Goal: Task Accomplishment & Management: Manage account settings

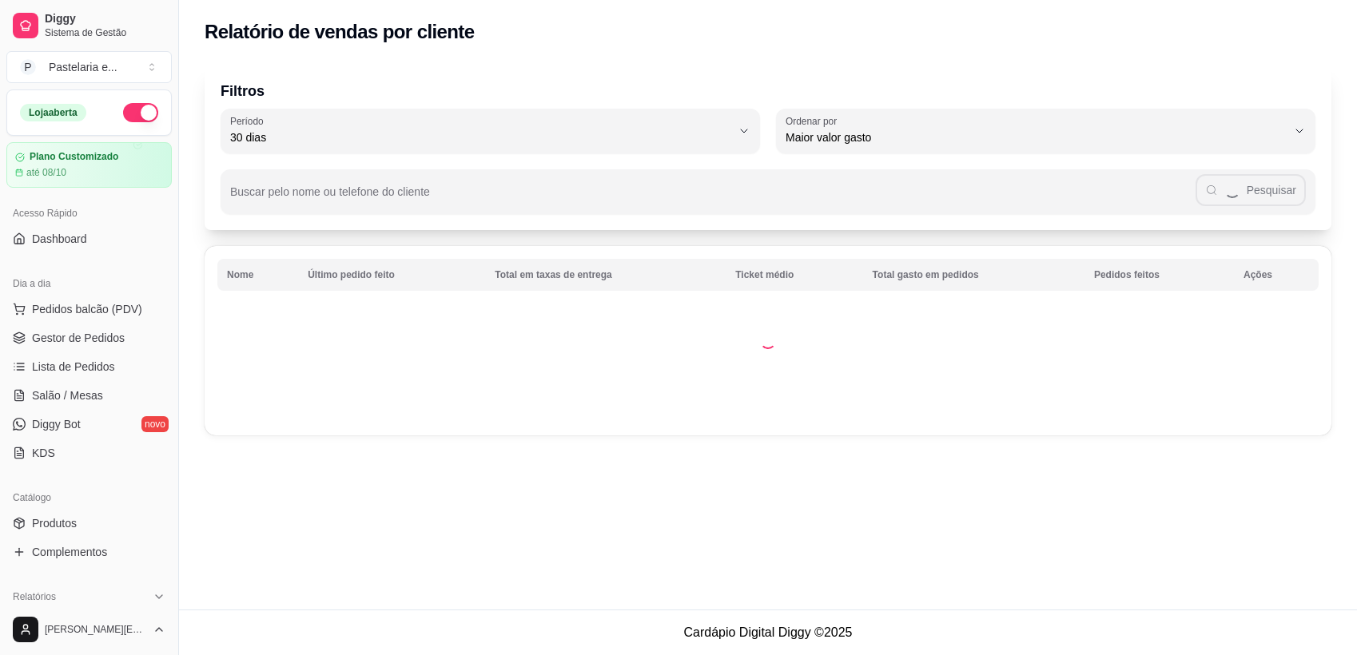
select select "30"
select select "HIGHEST_TOTAL_SPENT_WITH_ORDERS"
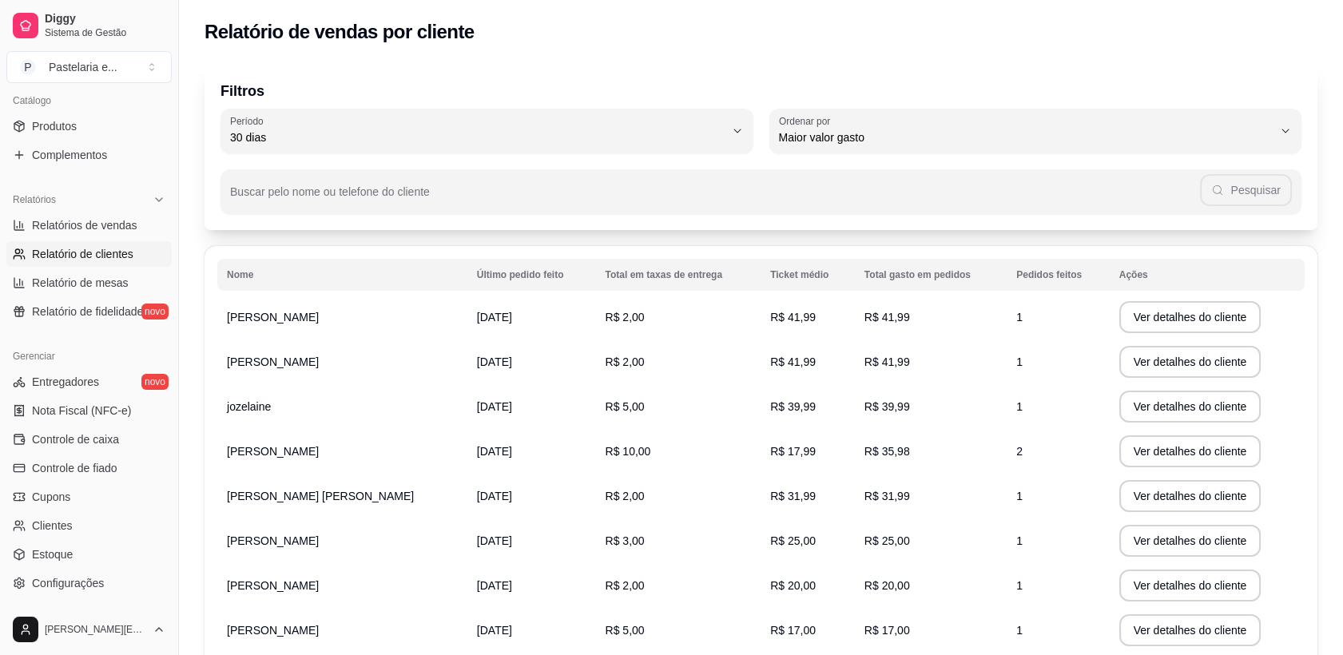
scroll to position [408, 0]
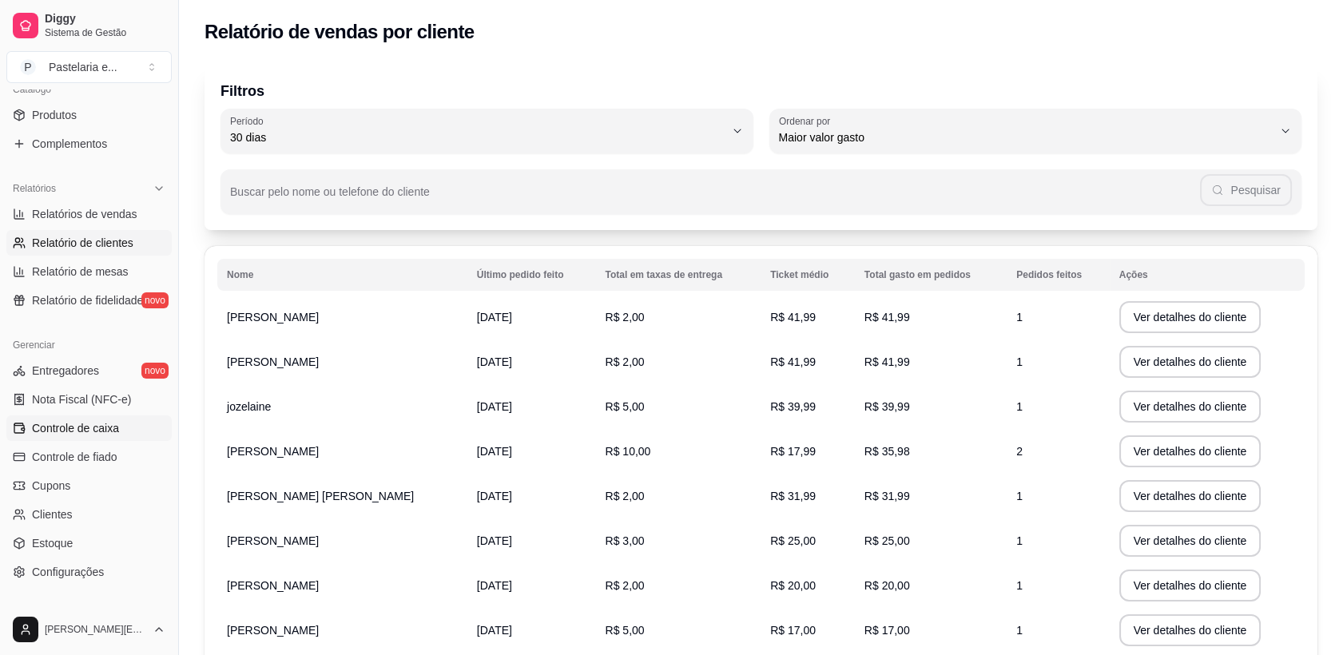
click at [78, 426] on span "Controle de caixa" at bounding box center [75, 428] width 87 height 16
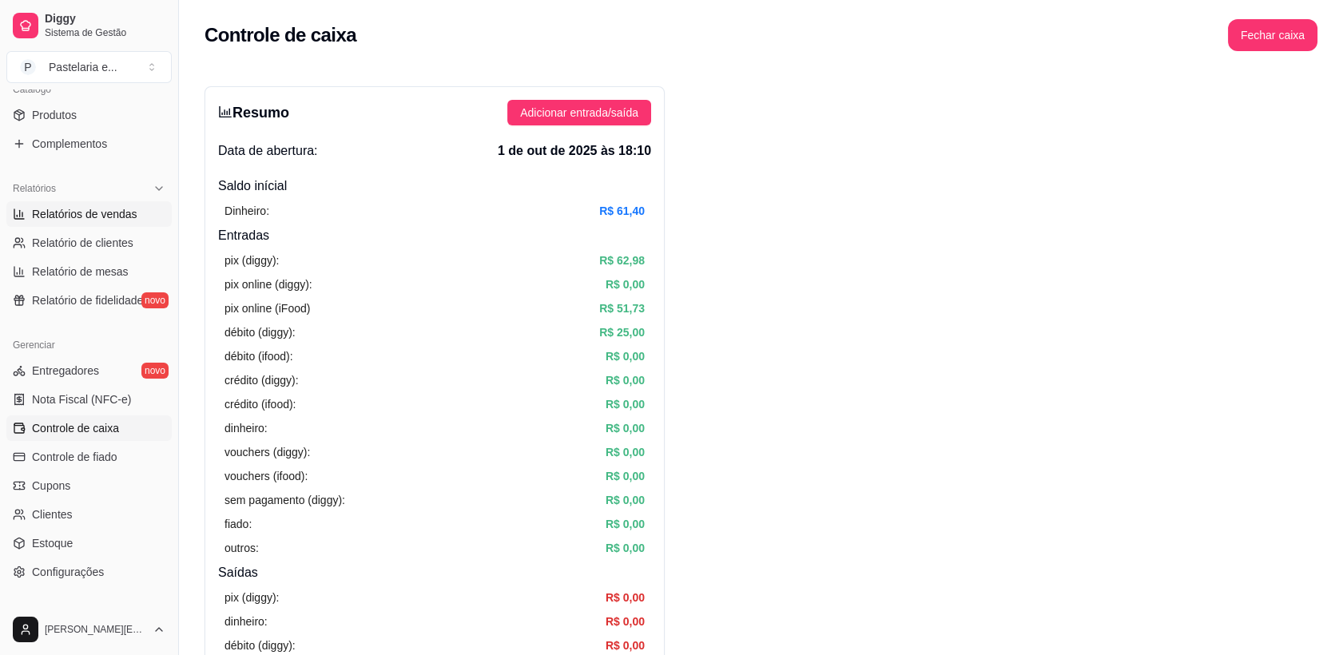
click at [109, 216] on span "Relatórios de vendas" at bounding box center [84, 214] width 105 height 16
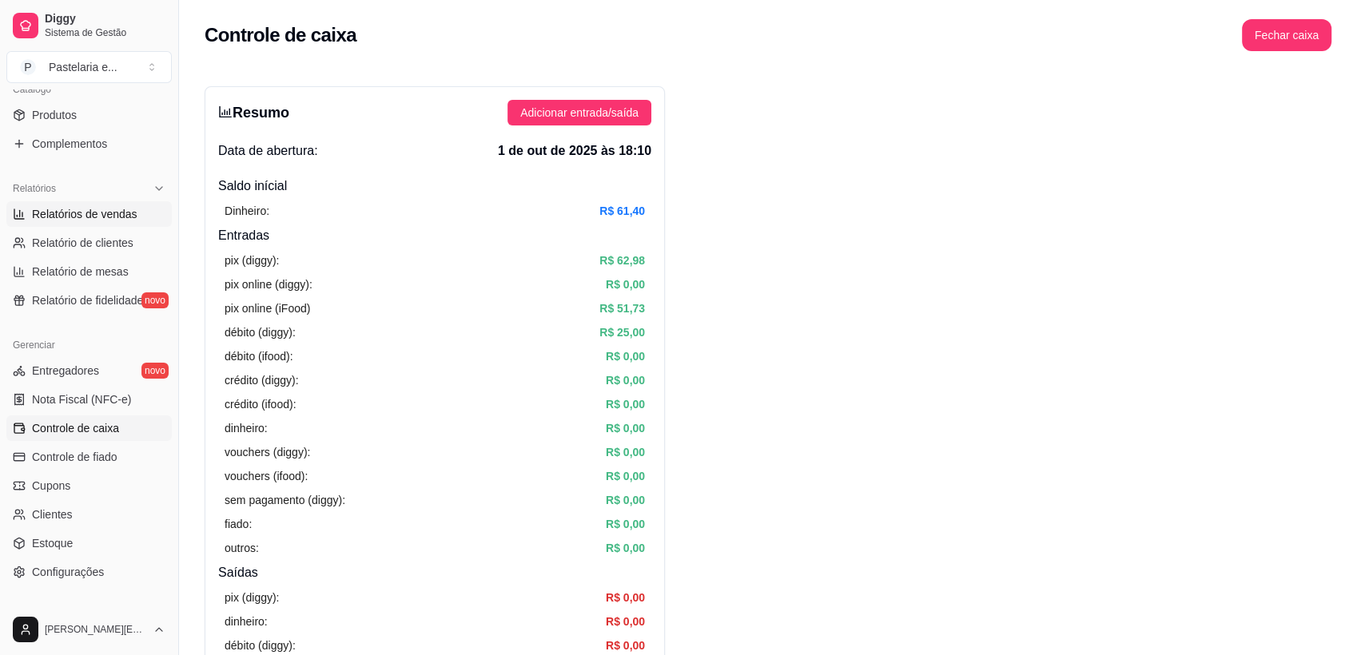
select select "ALL"
select select "0"
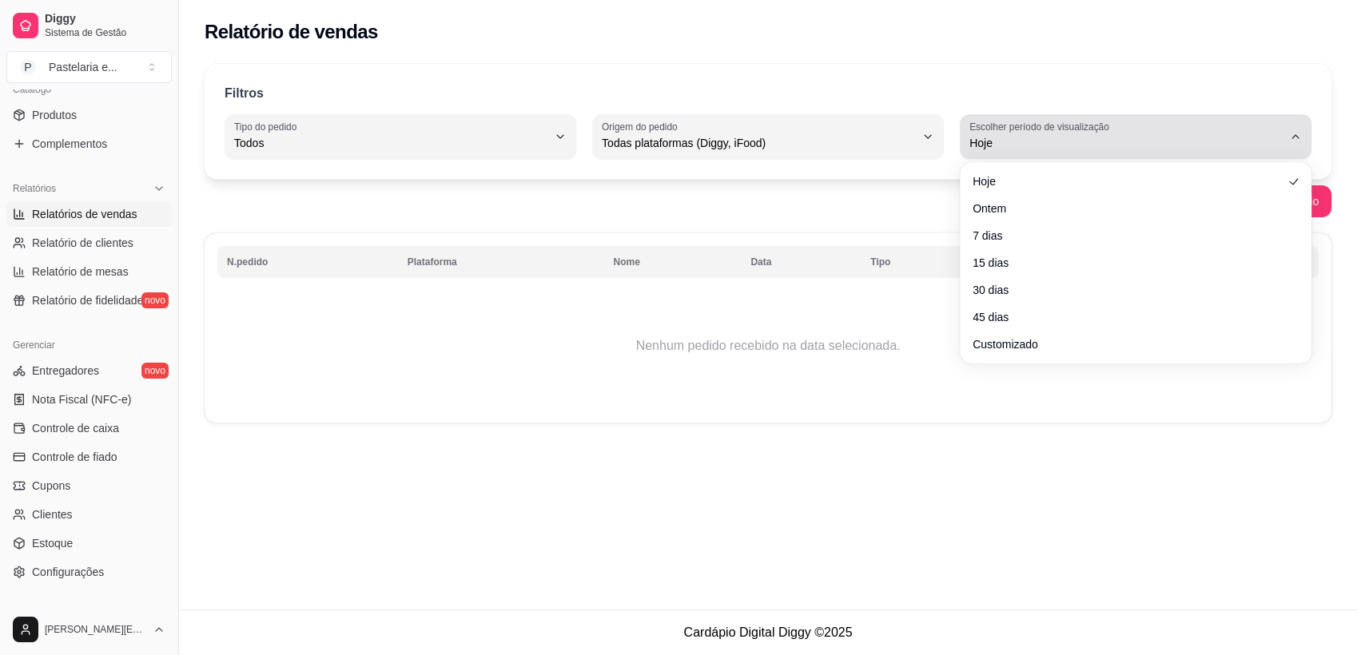
click at [1261, 125] on div "Hoje" at bounding box center [1125, 137] width 313 height 32
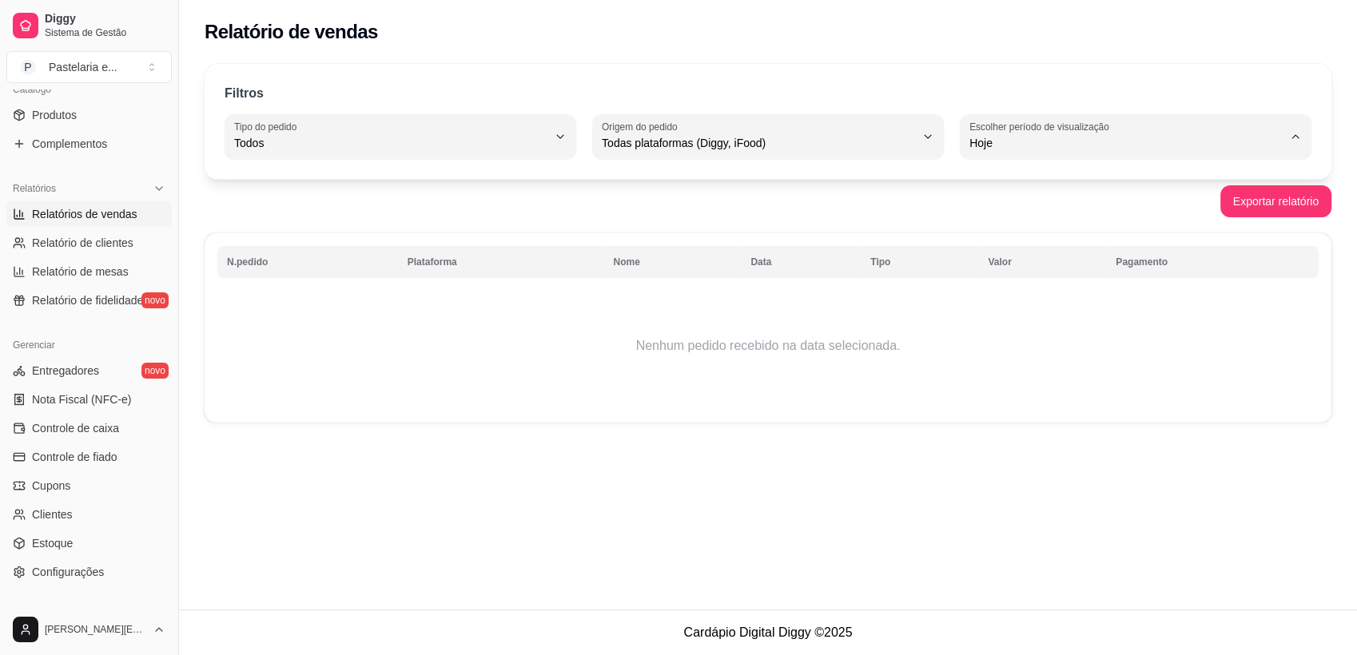
click at [1048, 209] on span "Ontem" at bounding box center [1127, 206] width 297 height 15
type input "1"
select select "1"
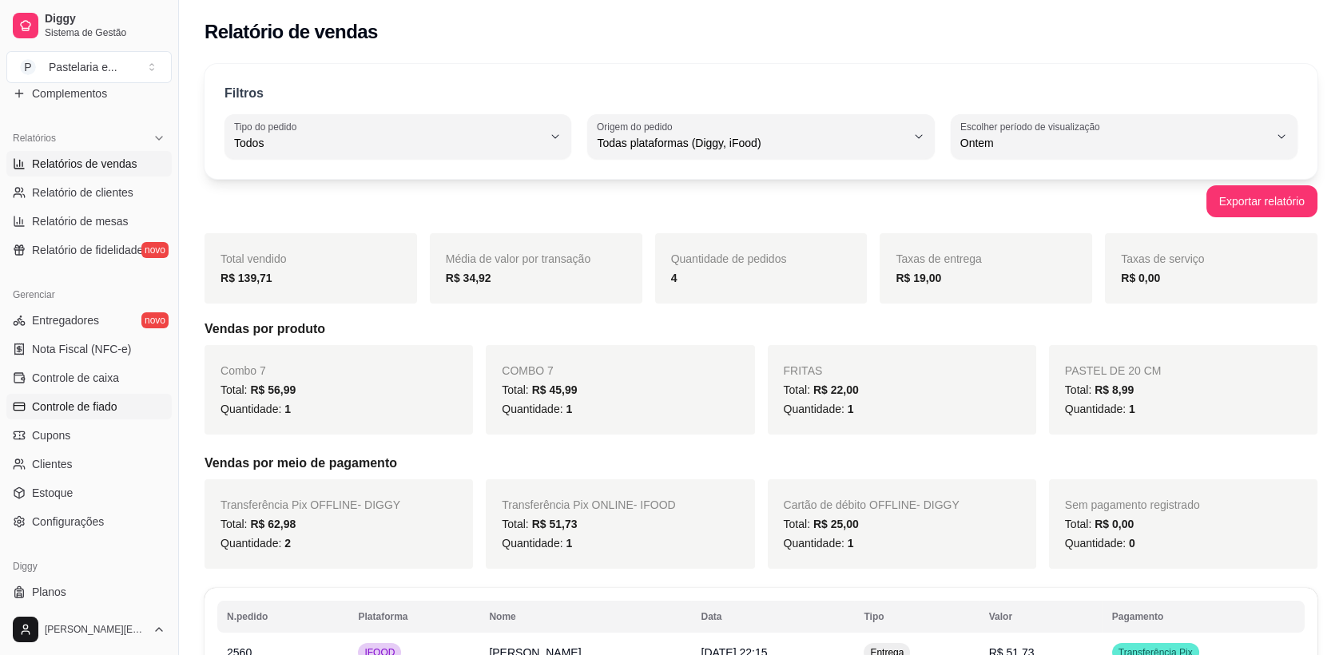
scroll to position [460, 0]
click at [89, 373] on span "Controle de caixa" at bounding box center [75, 376] width 87 height 16
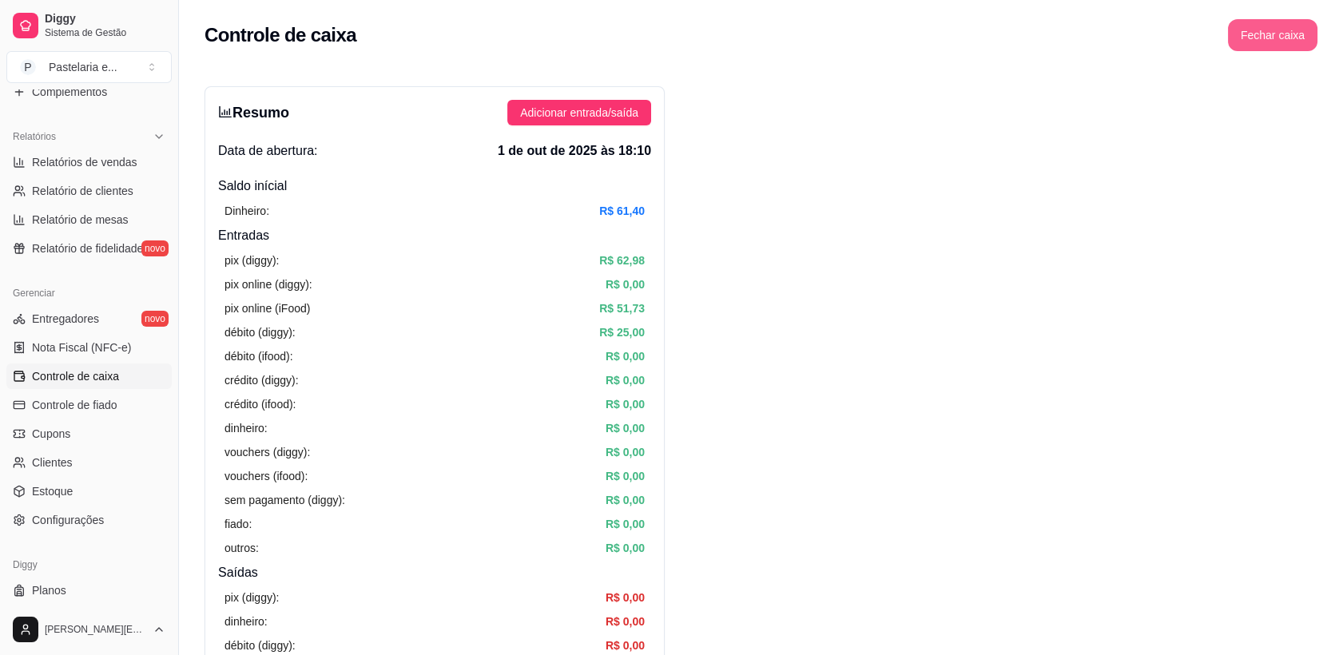
click at [1294, 27] on button "Fechar caixa" at bounding box center [1272, 35] width 89 height 32
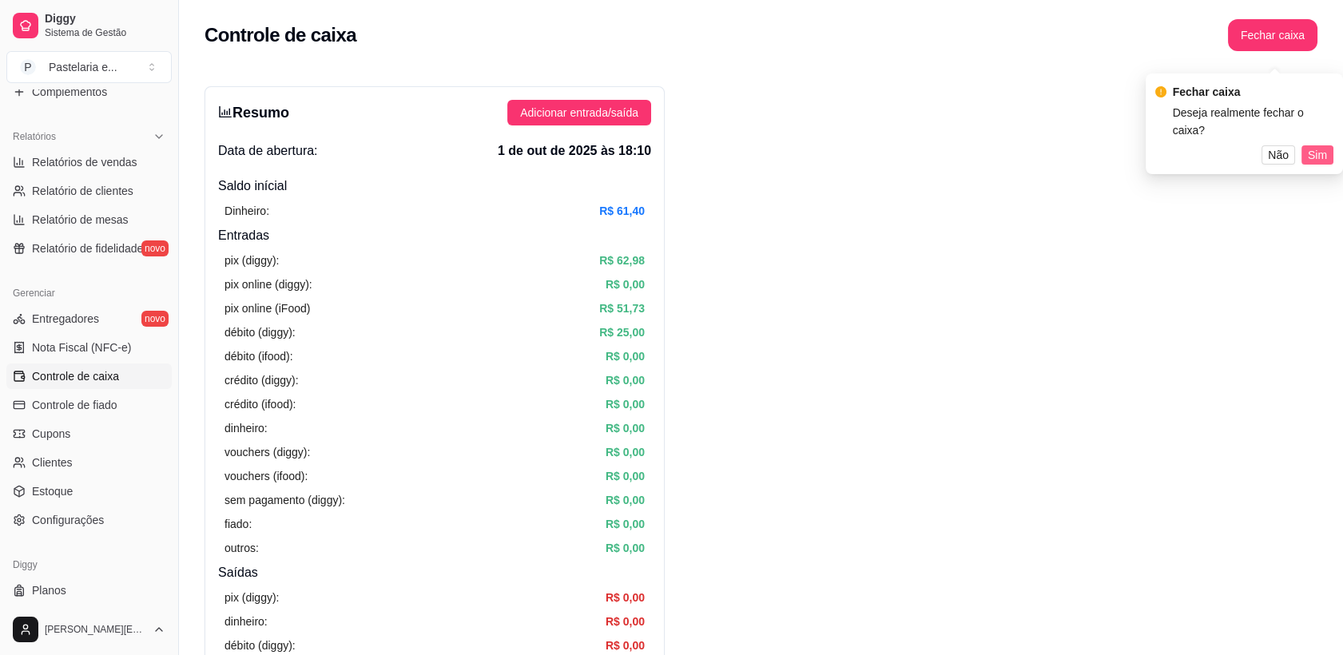
click at [1325, 150] on span "Sim" at bounding box center [1317, 155] width 19 height 18
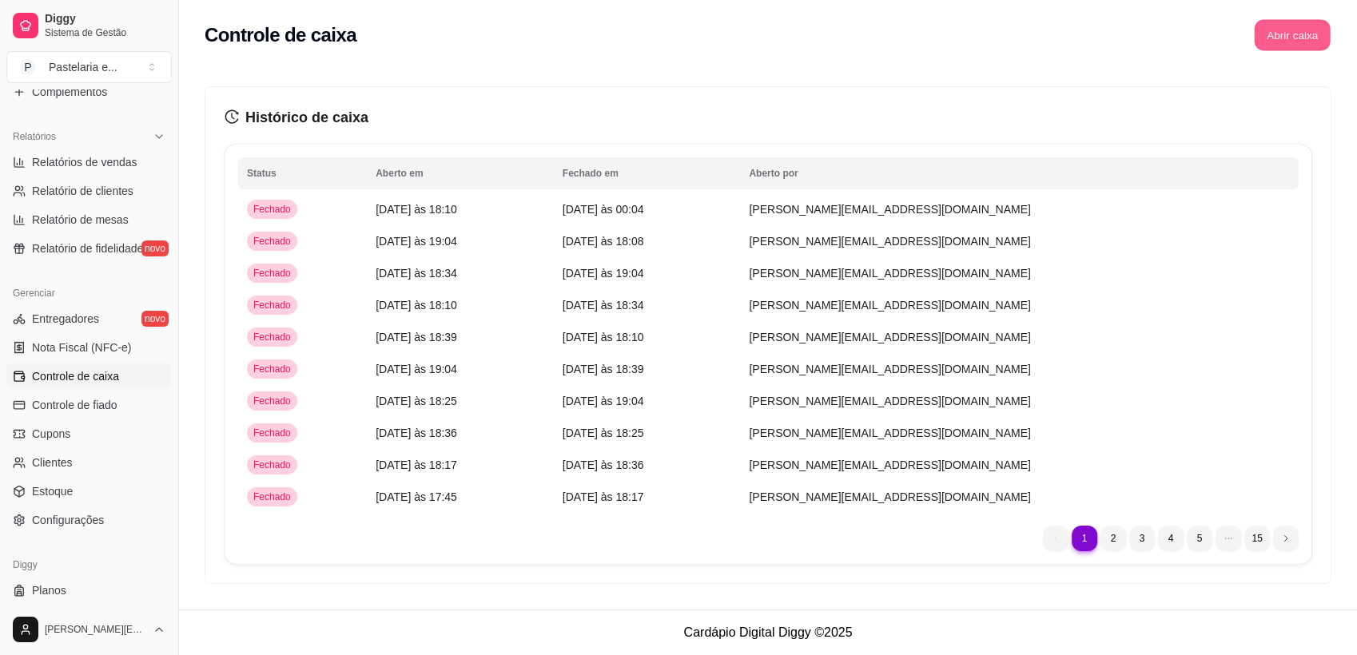
click at [1291, 34] on button "Abrir caixa" at bounding box center [1292, 35] width 76 height 31
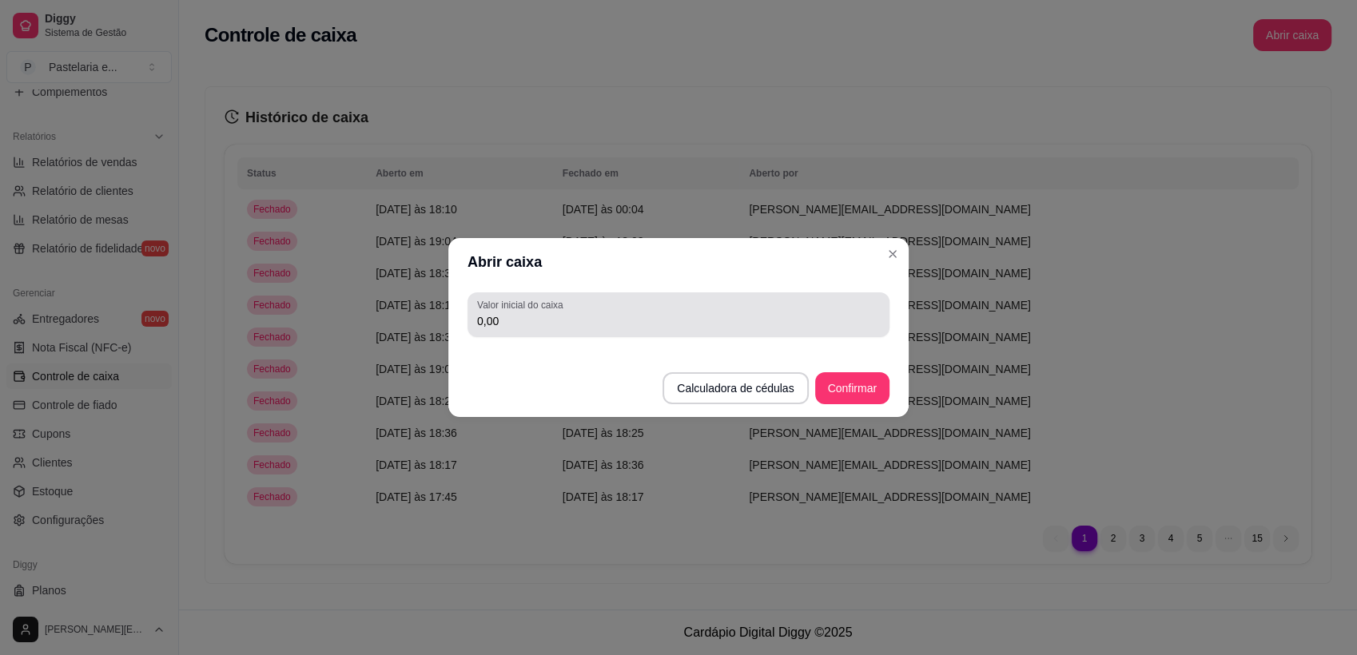
click at [686, 310] on div "0,00" at bounding box center [678, 315] width 403 height 32
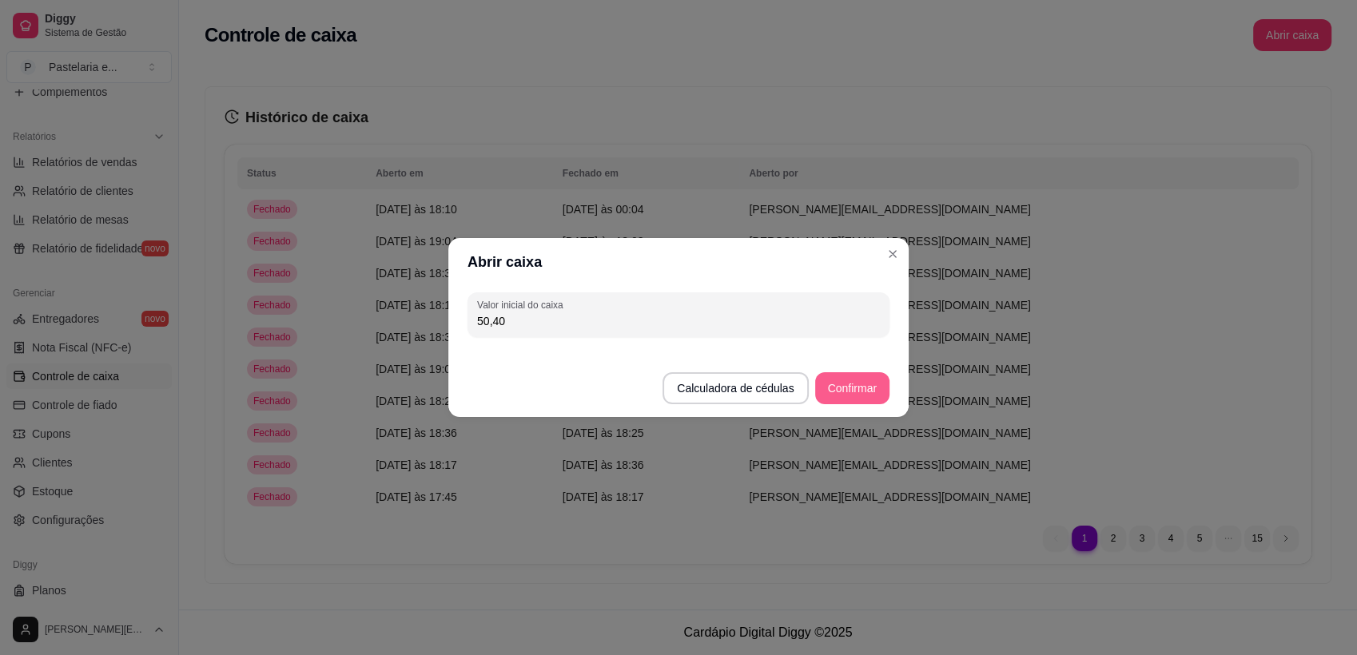
type input "50,40"
click at [846, 383] on button "Confirmar" at bounding box center [852, 388] width 73 height 31
